Goal: Information Seeking & Learning: Learn about a topic

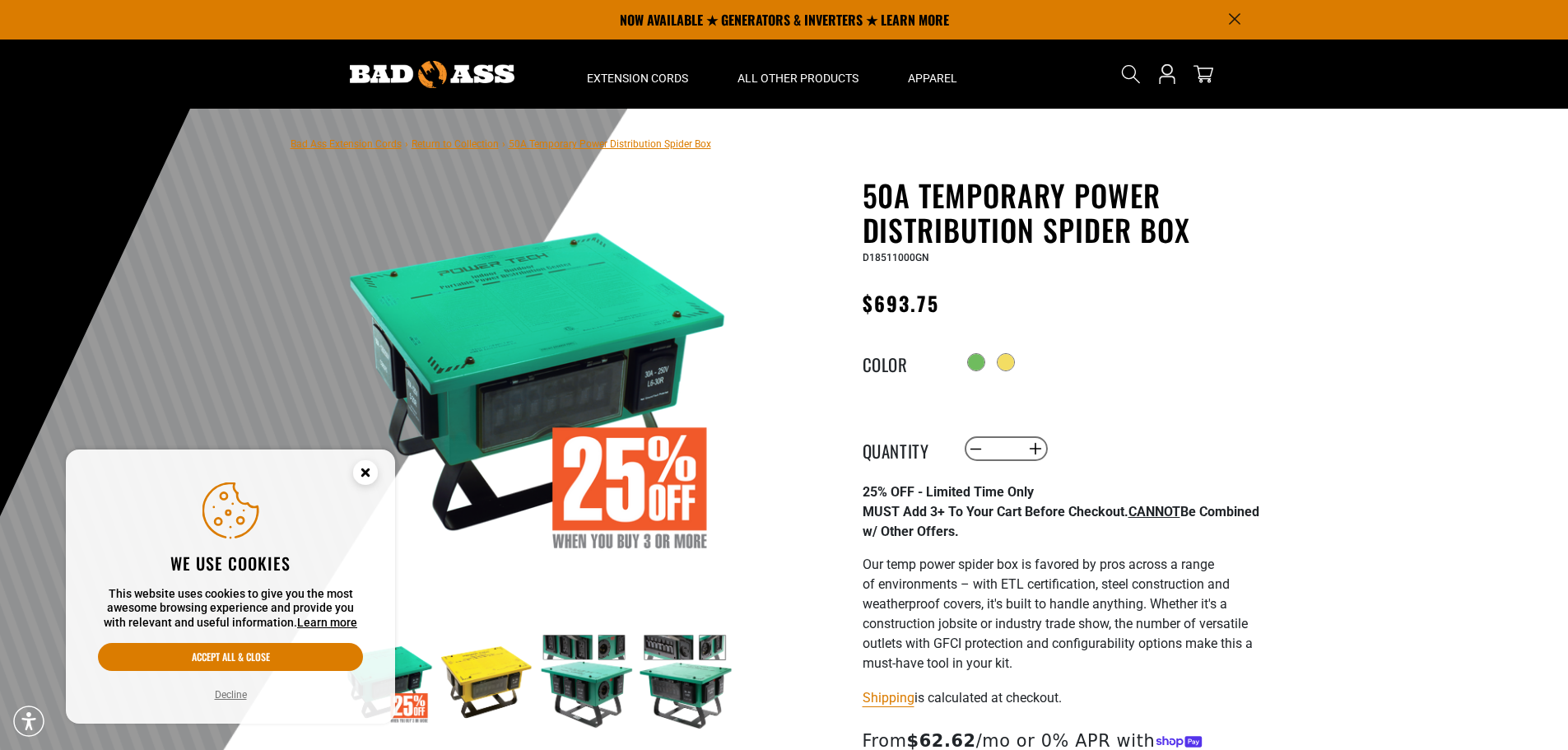
click at [370, 471] on circle "Cookie Consent" at bounding box center [365, 472] width 24 height 24
